Goal: Transaction & Acquisition: Purchase product/service

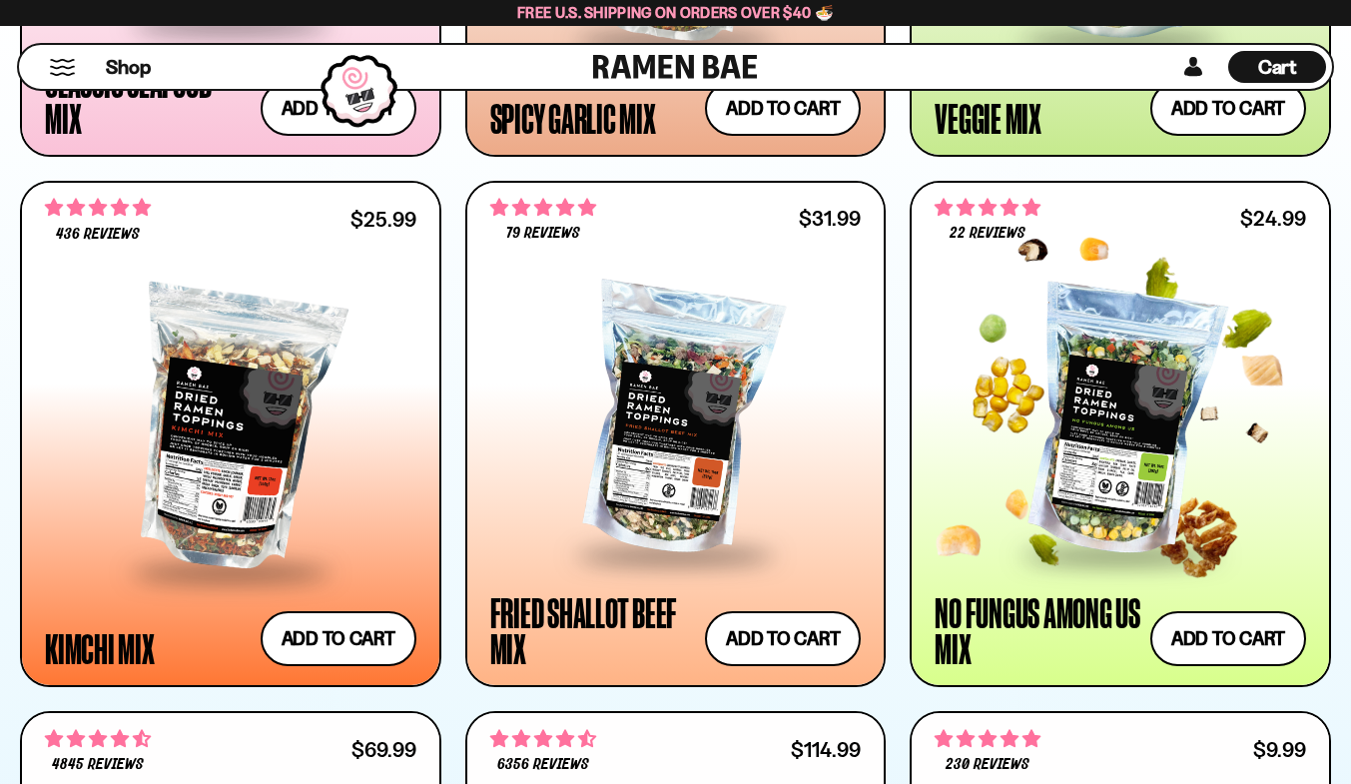
scroll to position [2131, 0]
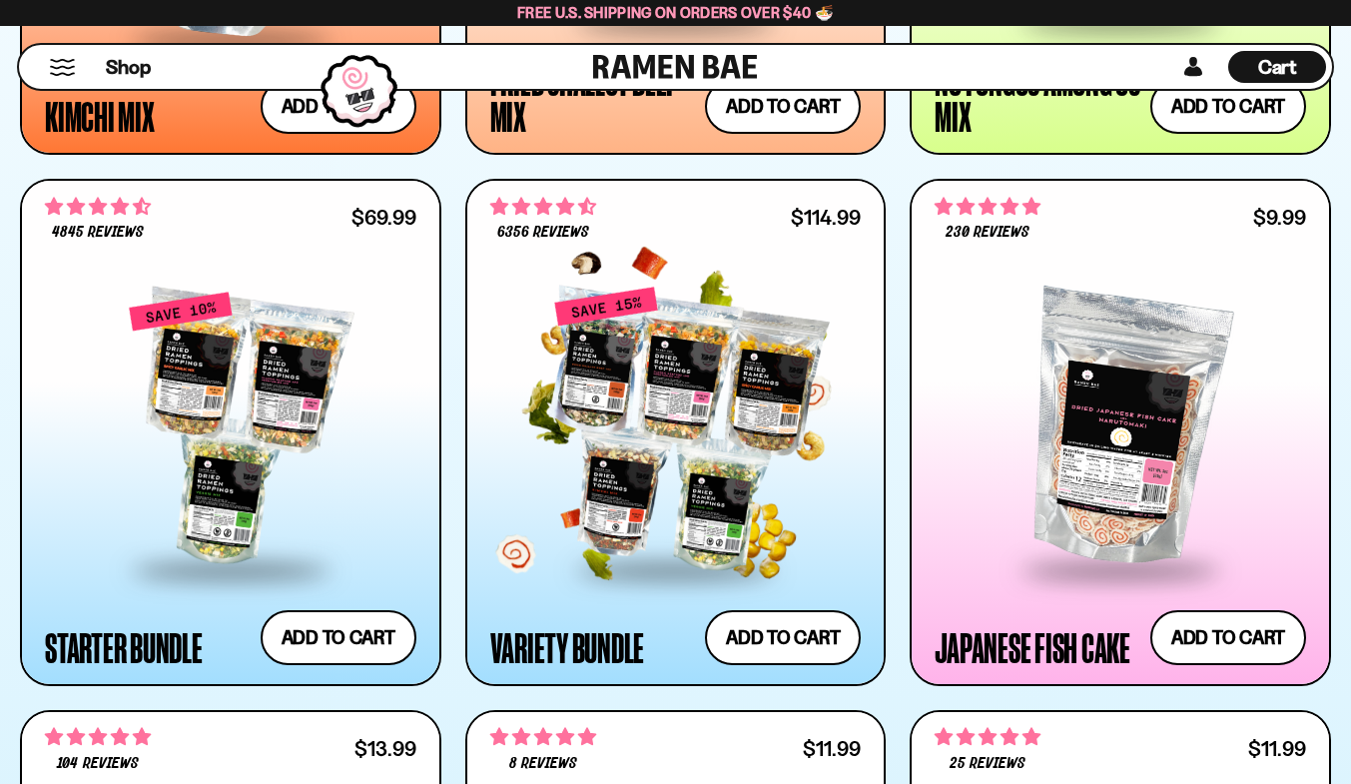
click at [703, 409] on div at bounding box center [676, 429] width 372 height 277
click at [684, 557] on span at bounding box center [675, 571] width 244 height 70
click at [776, 629] on button "Add to cart Add ― Regular price $114.99 Regular price $135.95 USD Sale price $1…" at bounding box center [783, 637] width 164 height 58
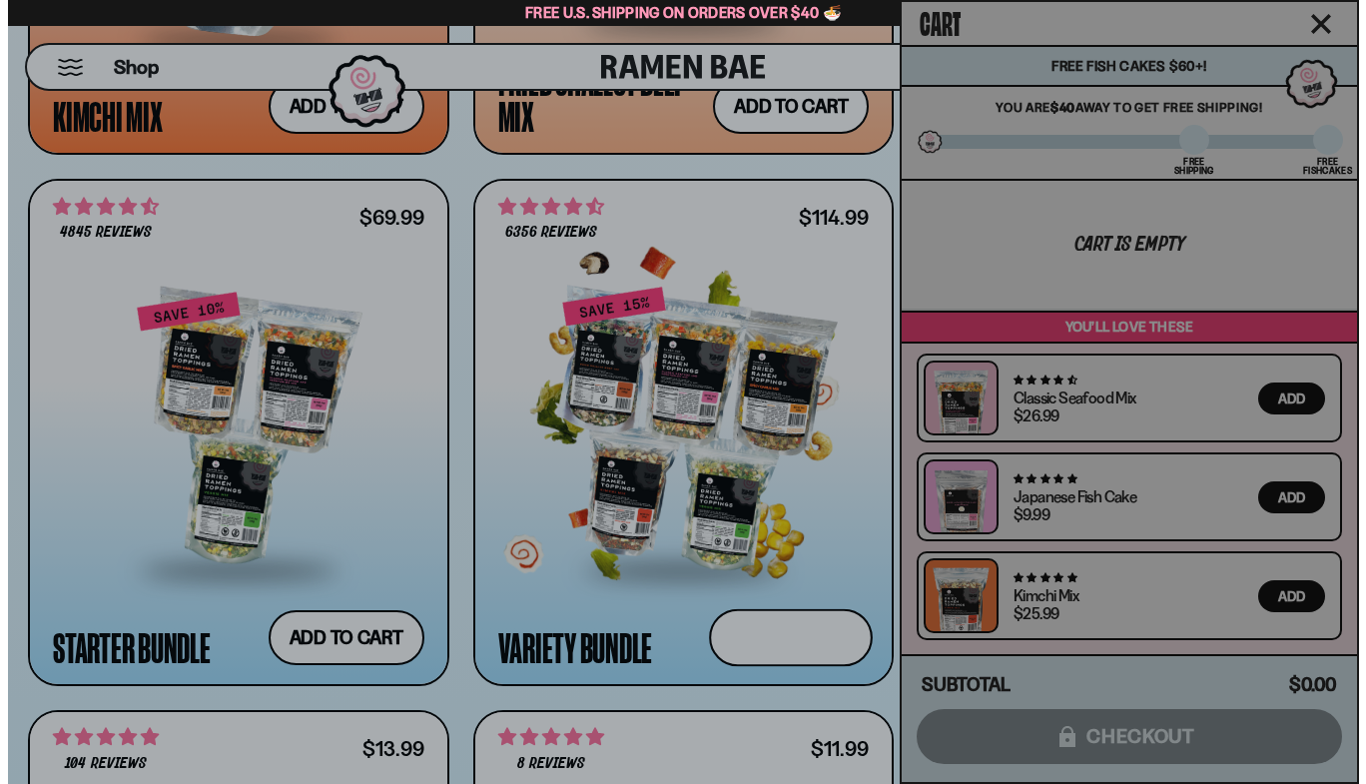
scroll to position [2138, 0]
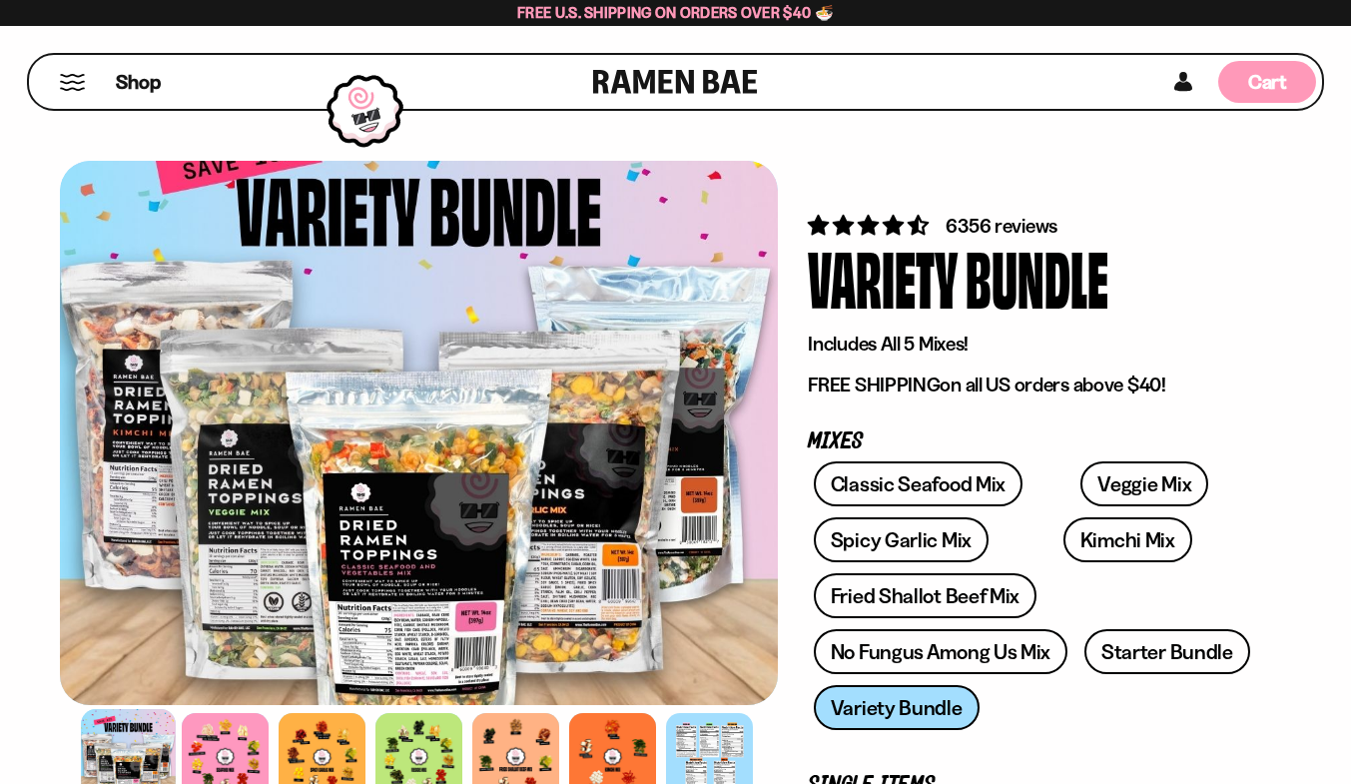
click at [1268, 90] on span "Cart" at bounding box center [1268, 82] width 39 height 24
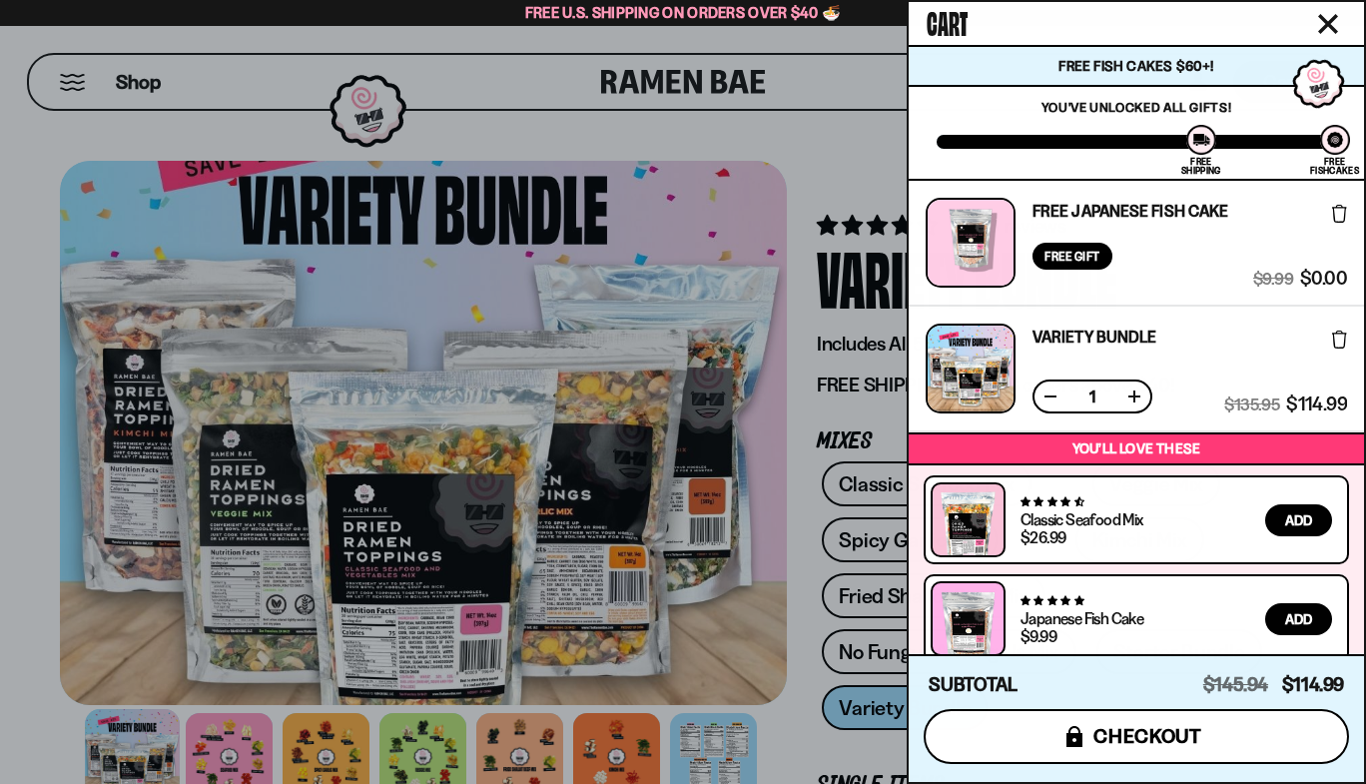
click at [1167, 725] on span "checkout" at bounding box center [1148, 736] width 109 height 22
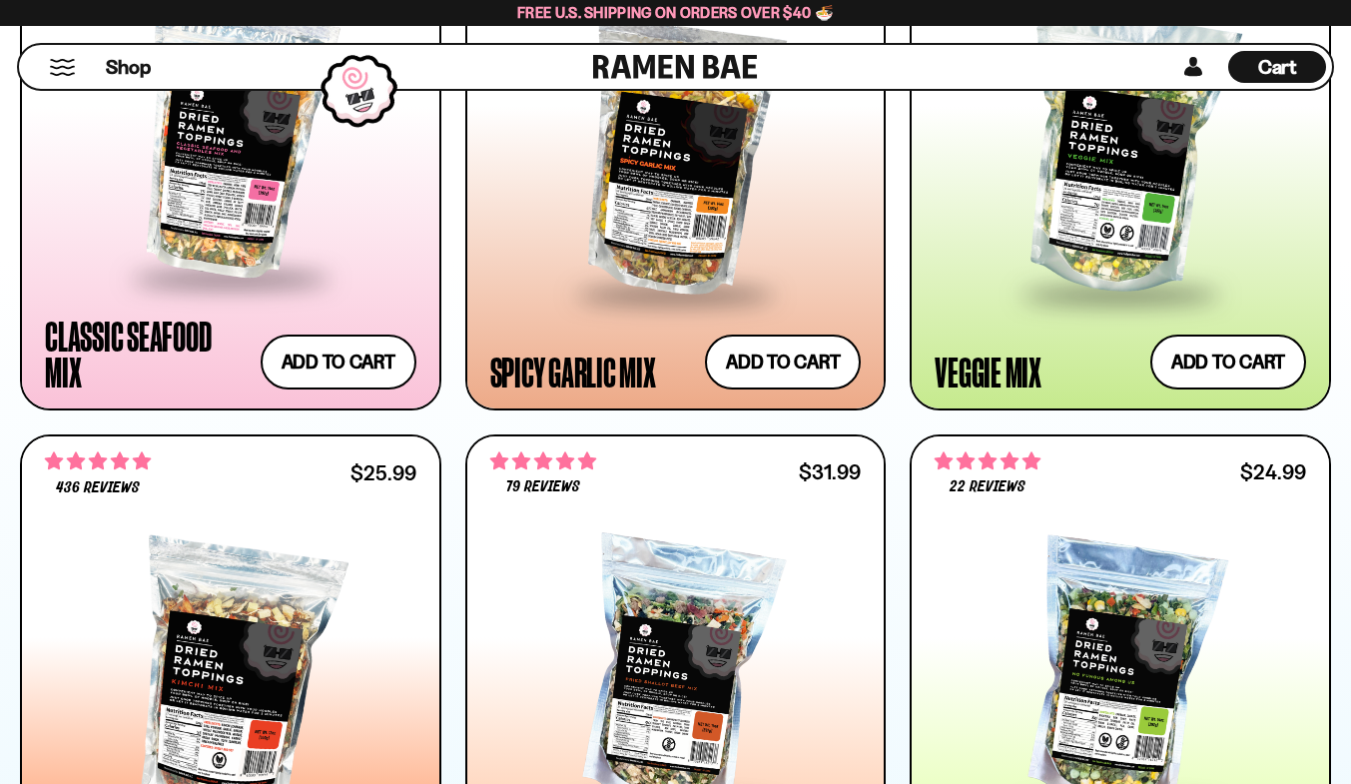
scroll to position [1331, 0]
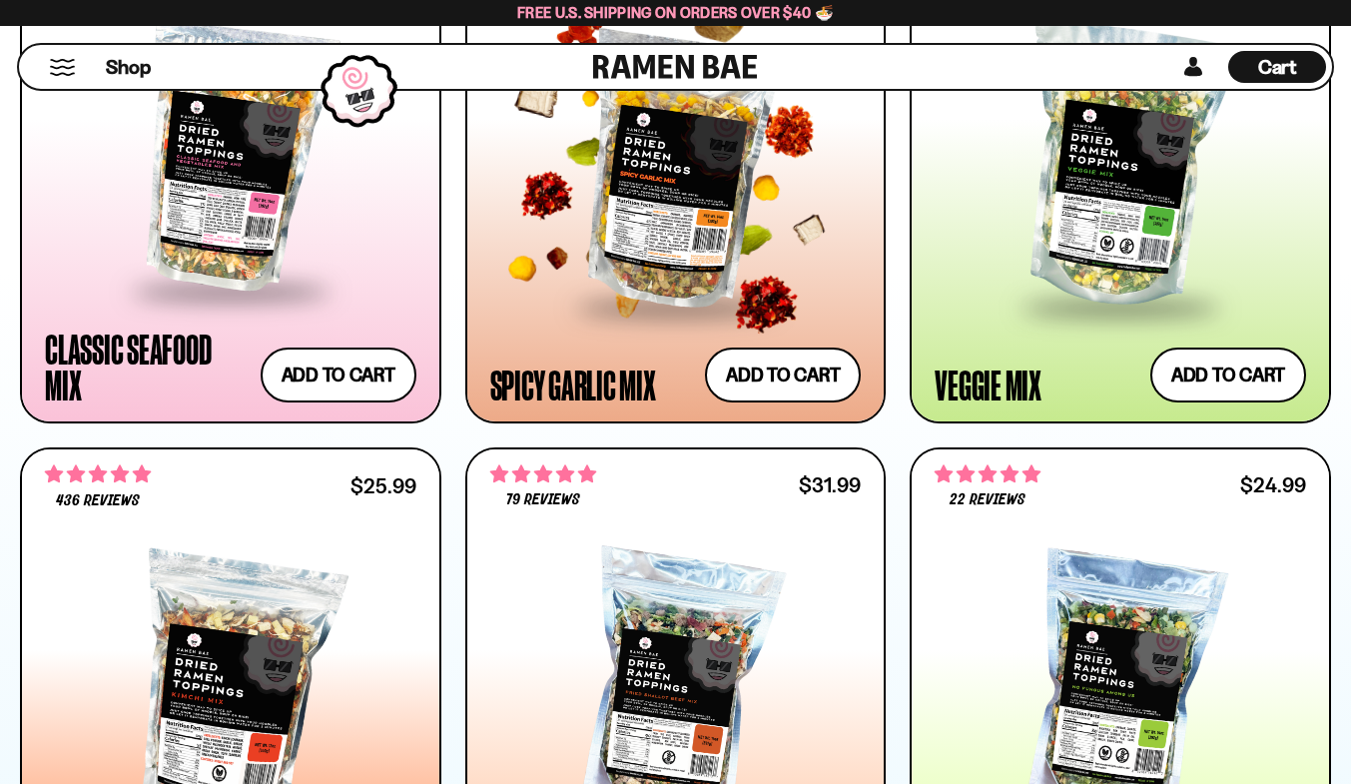
click at [704, 191] on div at bounding box center [676, 166] width 372 height 277
